Goal: Transaction & Acquisition: Book appointment/travel/reservation

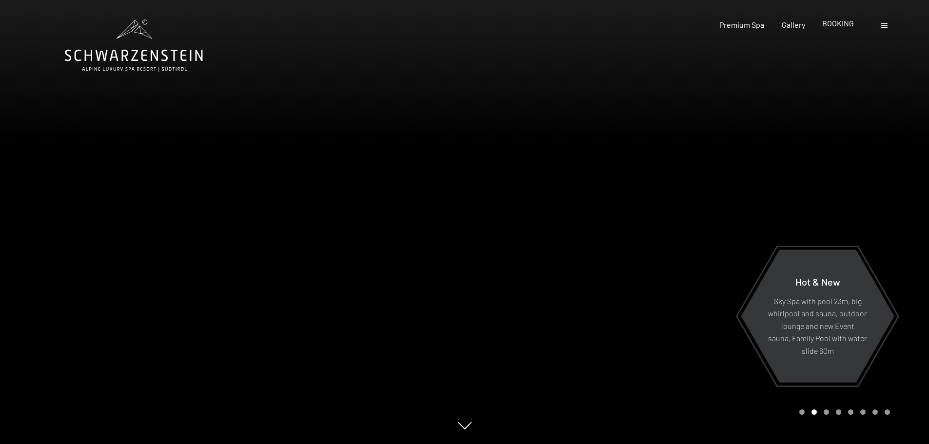
click at [836, 24] on span "BOOKING" at bounding box center [838, 23] width 32 height 9
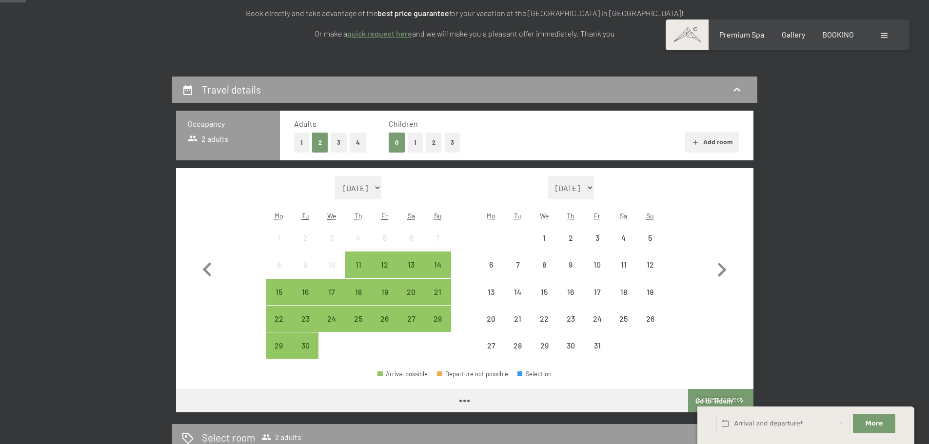
scroll to position [244, 0]
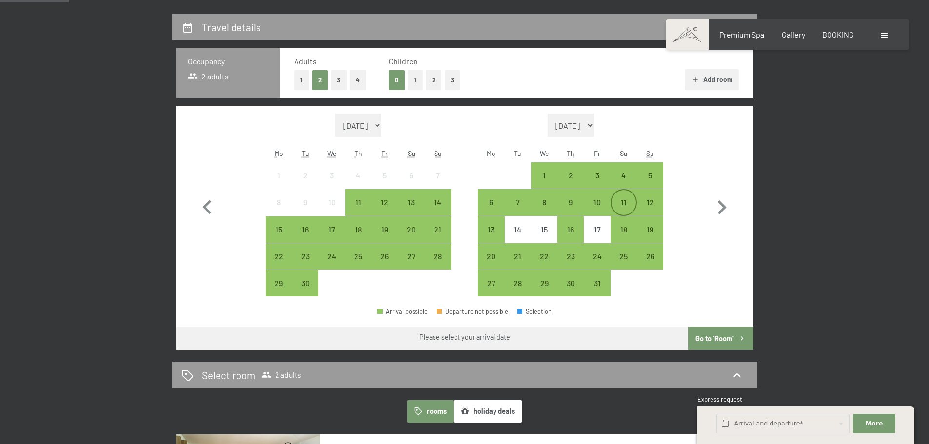
click at [628, 197] on div "11" at bounding box center [624, 202] width 24 height 24
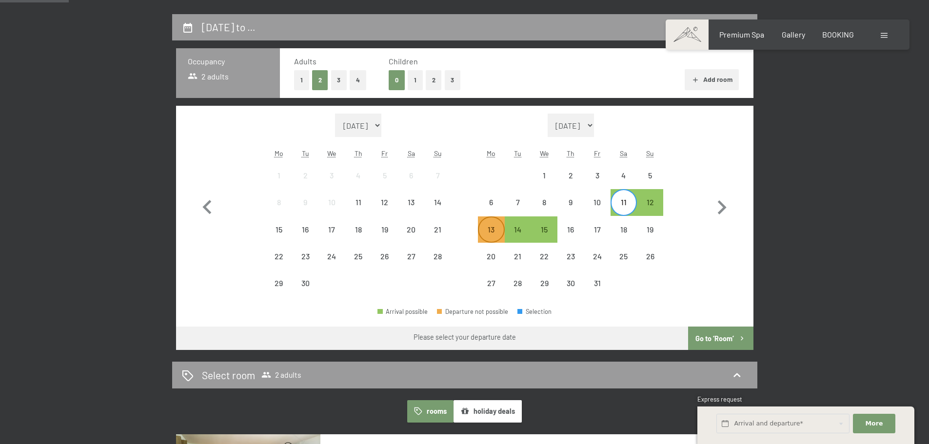
click at [488, 228] on div "13" at bounding box center [491, 238] width 24 height 24
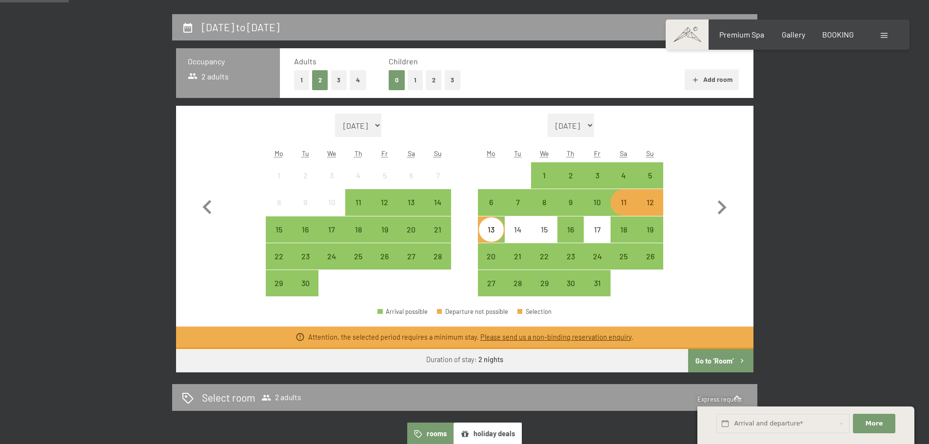
click at [623, 202] on div "11" at bounding box center [624, 210] width 24 height 24
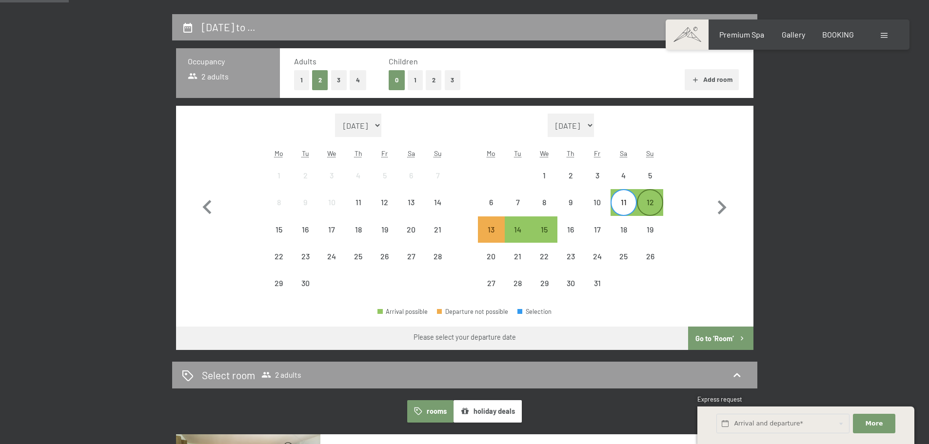
click at [660, 201] on div "12" at bounding box center [650, 210] width 24 height 24
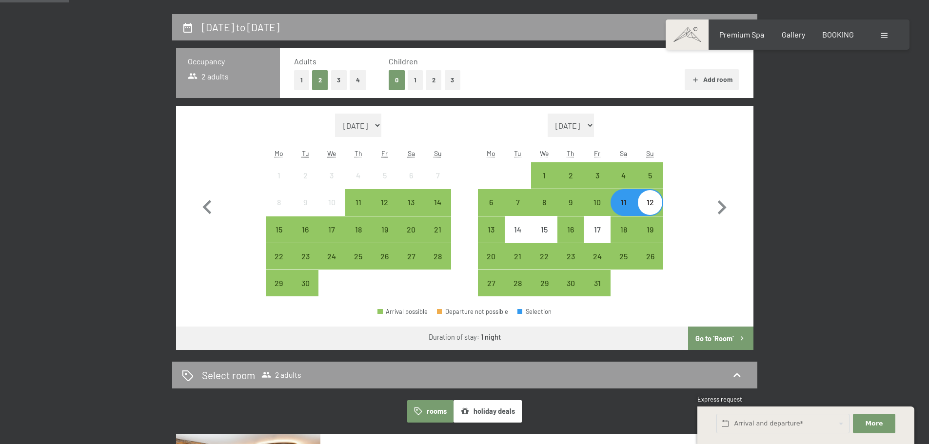
click at [721, 339] on button "Go to ‘Room’" at bounding box center [720, 338] width 65 height 23
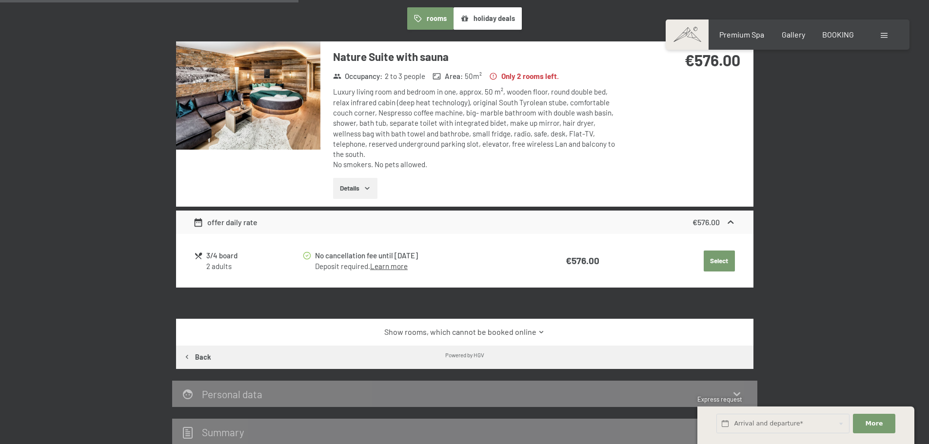
scroll to position [356, 0]
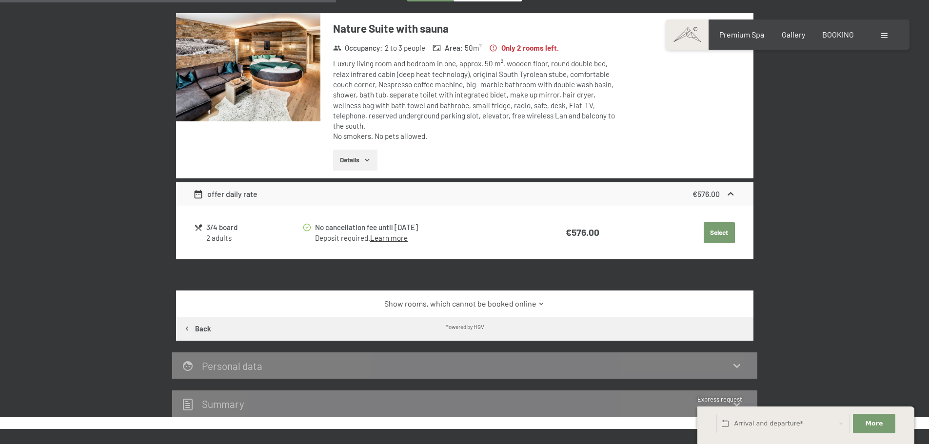
click at [523, 298] on link "Show rooms, which cannot be booked online" at bounding box center [464, 303] width 543 height 11
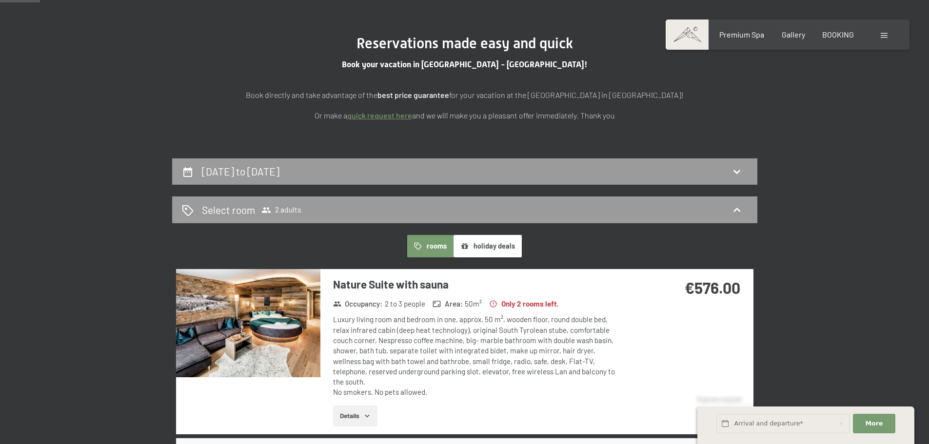
scroll to position [258, 0]
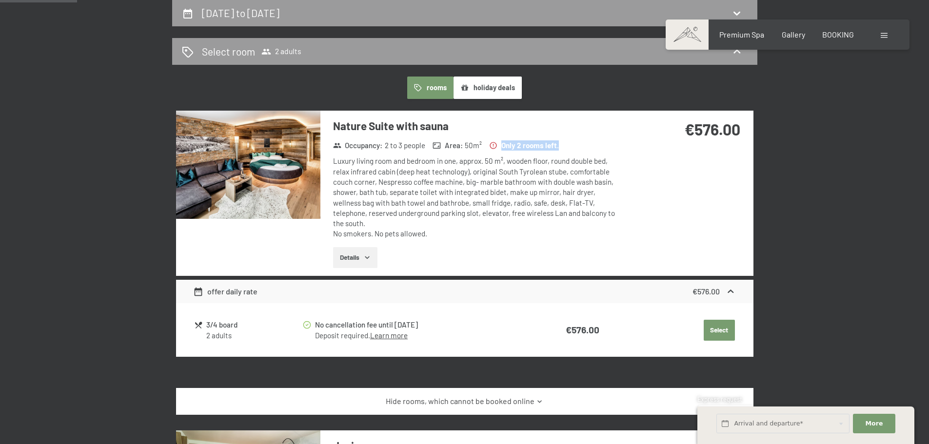
drag, startPoint x: 540, startPoint y: 145, endPoint x: 487, endPoint y: 145, distance: 53.6
click at [487, 145] on div "Occupancy : 2 to 3 people Area : 50 m² Only 2 rooms left." at bounding box center [474, 145] width 290 height 13
click at [518, 180] on div "Luxury living room and bedroom in one, approx. 50 m², wooden floor, round doubl…" at bounding box center [478, 197] width 290 height 83
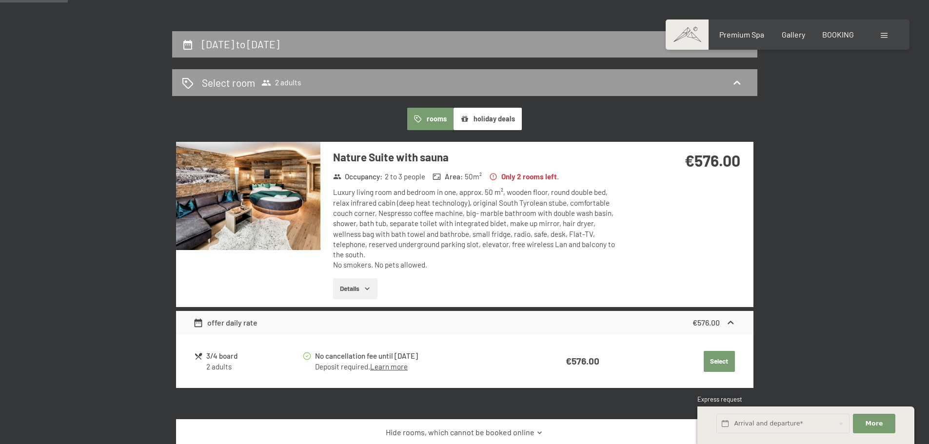
scroll to position [209, 0]
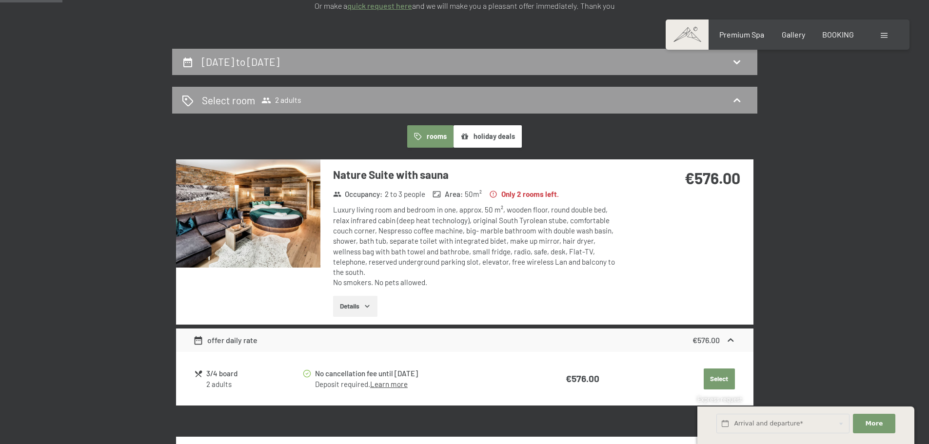
click at [711, 369] on button "Select" at bounding box center [719, 379] width 31 height 21
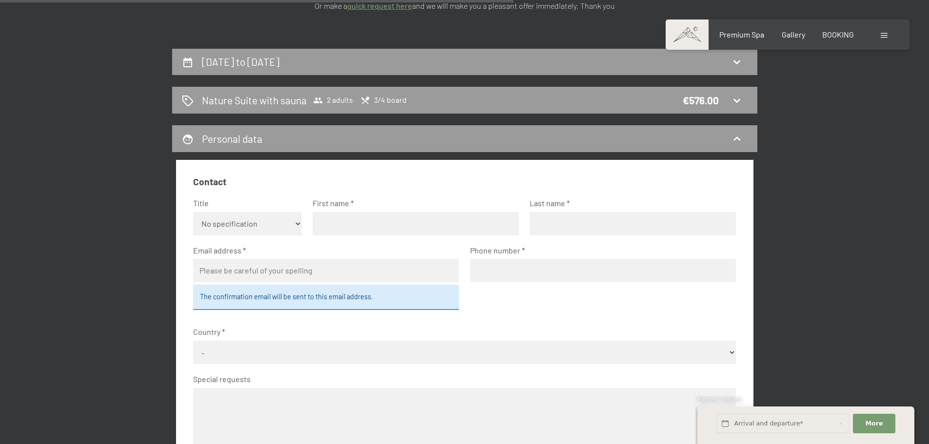
scroll to position [258, 0]
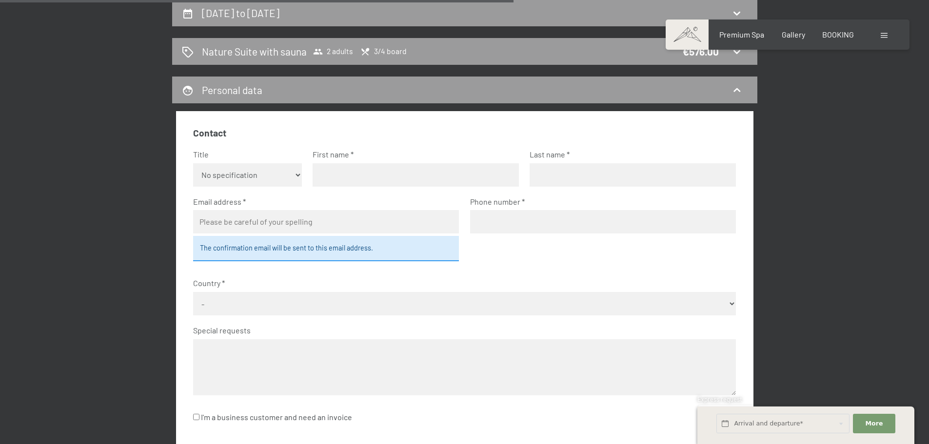
click at [242, 178] on select "No specification Ms. Mr." at bounding box center [247, 174] width 109 height 23
select select "m"
click at [193, 163] on select "No specification Ms. Mr." at bounding box center [247, 174] width 109 height 23
click at [373, 169] on input "text" at bounding box center [416, 174] width 206 height 23
type input "[PERSON_NAME]"
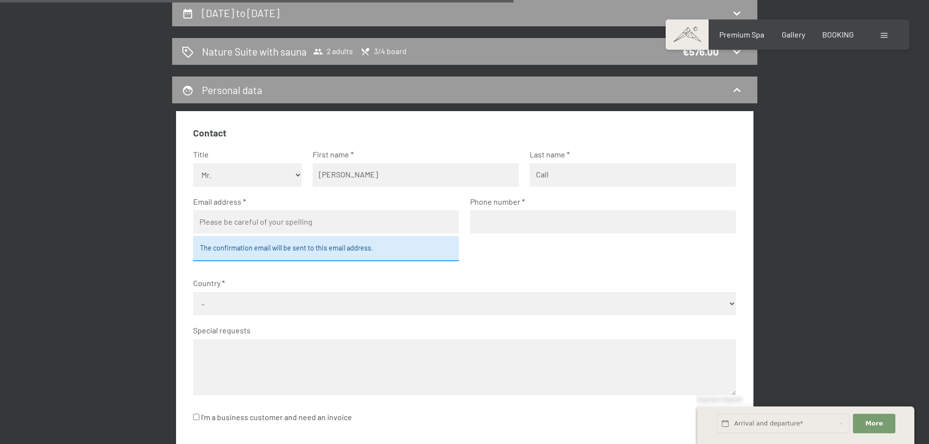
type input "Call"
type input "[EMAIL_ADDRESS][DOMAIN_NAME]"
type input "3492533062"
select select "ITA"
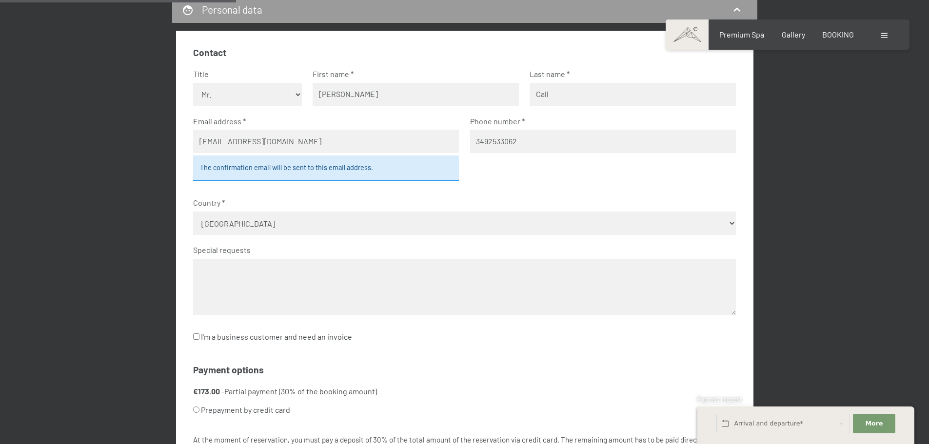
scroll to position [453, 0]
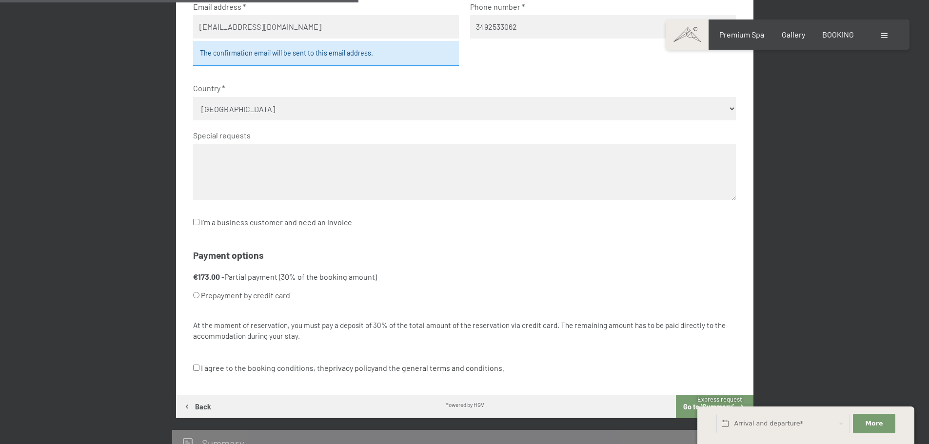
click at [224, 298] on label "Prepayment by credit card" at bounding box center [452, 295] width 519 height 19
click at [199, 298] on input "Prepayment by credit card" at bounding box center [196, 295] width 6 height 6
radio input "true"
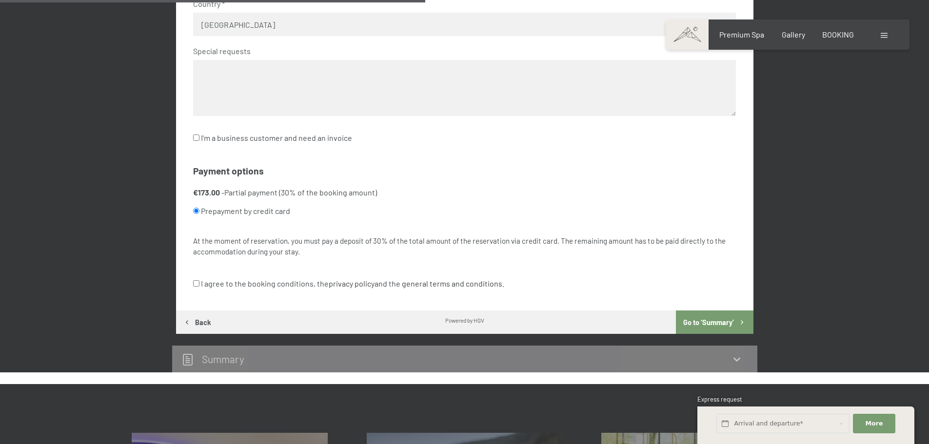
scroll to position [551, 0]
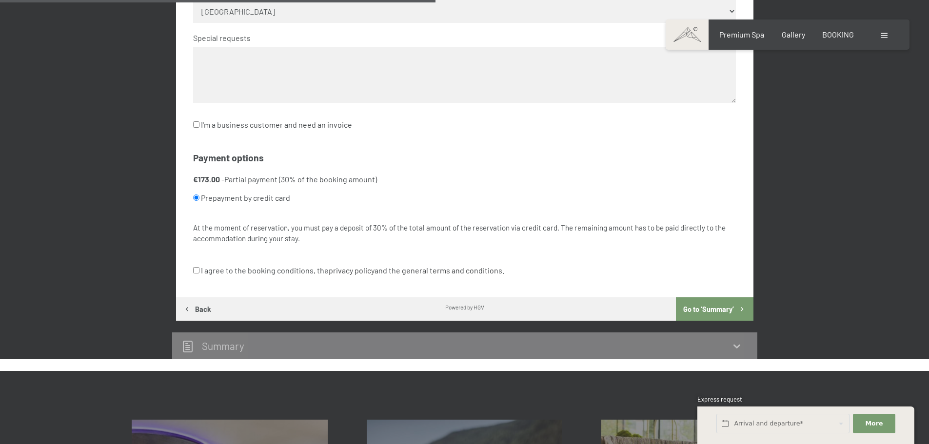
click at [264, 272] on label "I agree to the booking conditions, the privacy policy and the general terms and…" at bounding box center [348, 270] width 311 height 19
click at [199, 272] on input "I agree to the booking conditions, the privacy policy and the general terms and…" at bounding box center [196, 270] width 6 height 6
checkbox input "true"
click at [697, 308] on button "Go to ‘Summary’" at bounding box center [714, 308] width 77 height 23
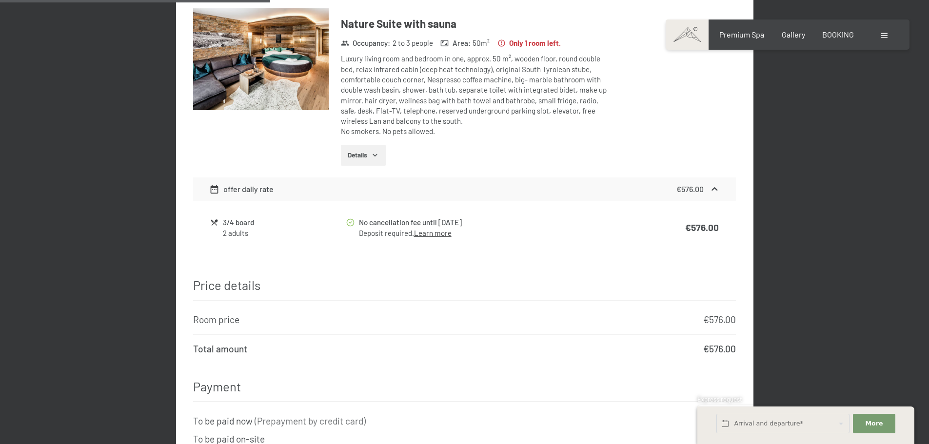
scroll to position [829, 0]
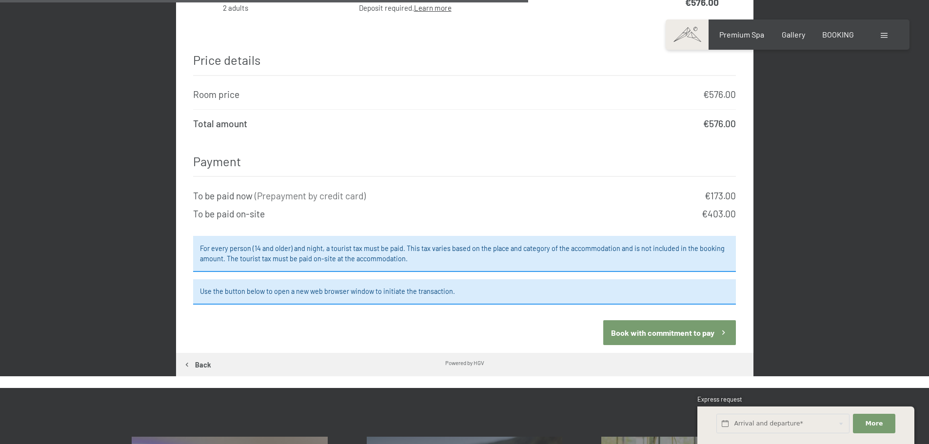
click at [663, 320] on button "Book with commitment to pay" at bounding box center [669, 332] width 133 height 25
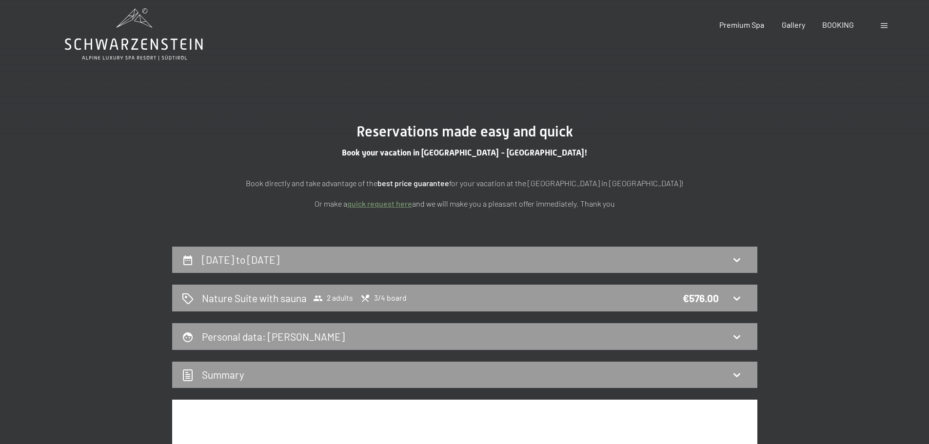
scroll to position [0, 0]
